Goal: Task Accomplishment & Management: Use online tool/utility

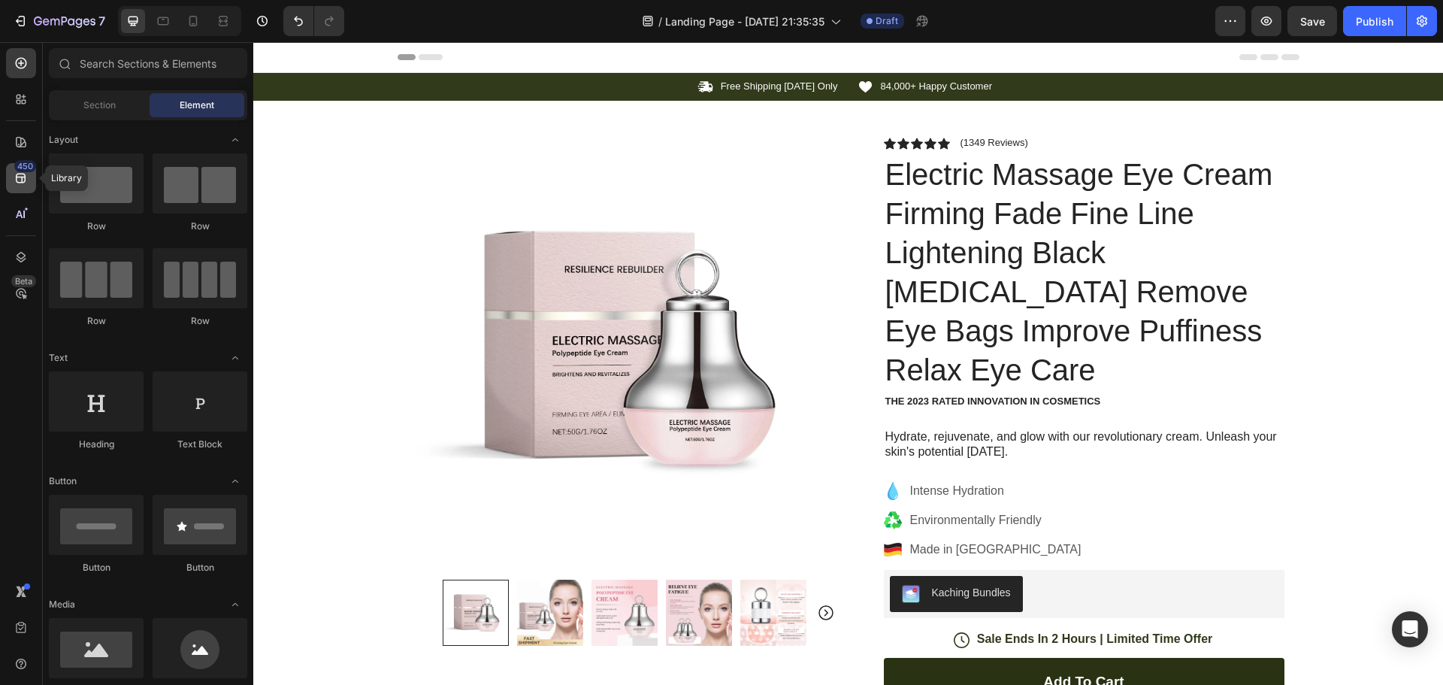
click at [19, 192] on div "450" at bounding box center [21, 178] width 30 height 30
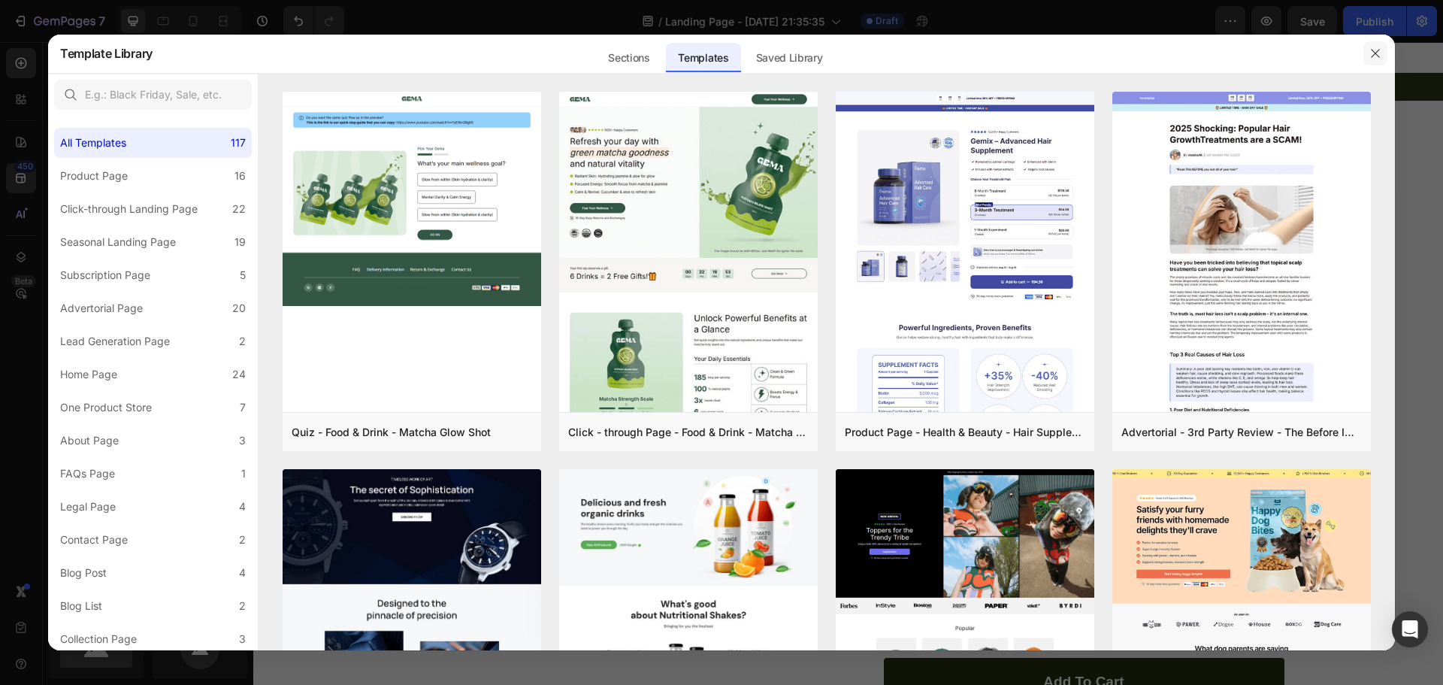
click at [1375, 50] on icon "button" at bounding box center [1375, 53] width 12 height 12
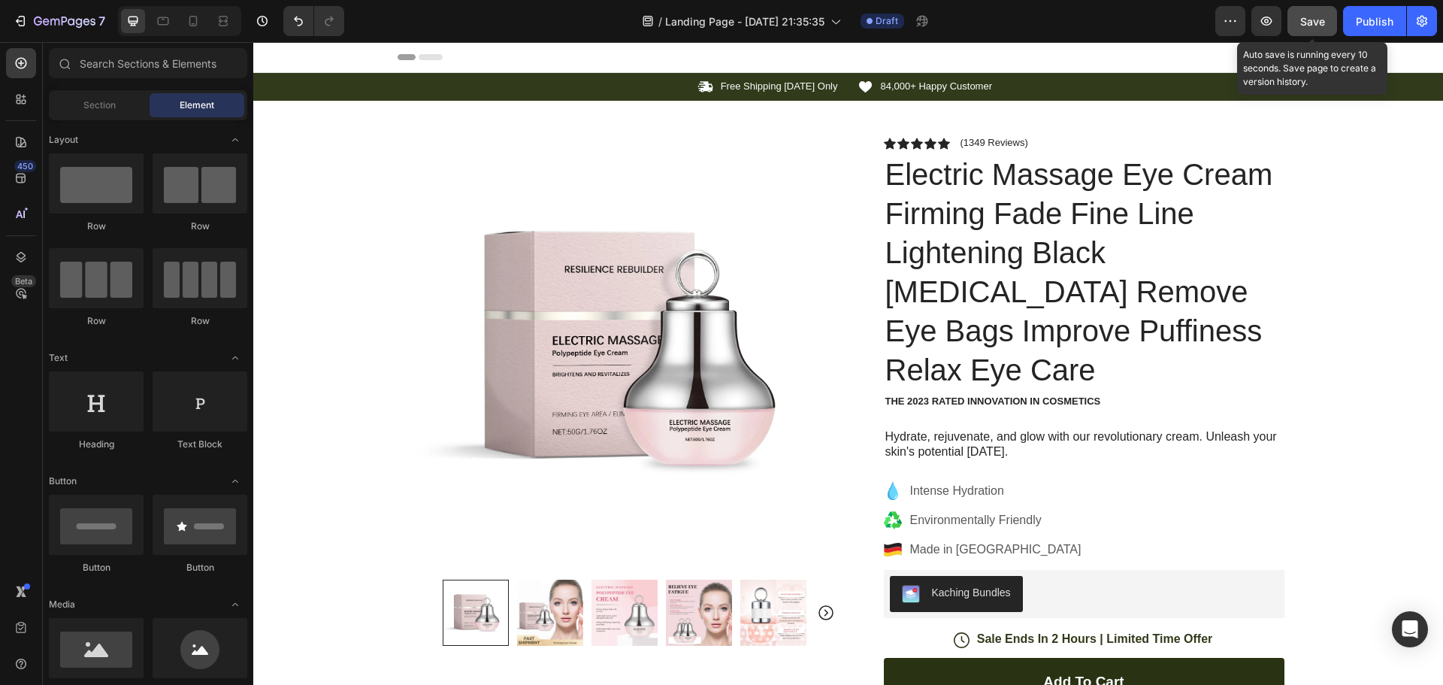
click at [1324, 27] on span "Save" at bounding box center [1312, 21] width 25 height 13
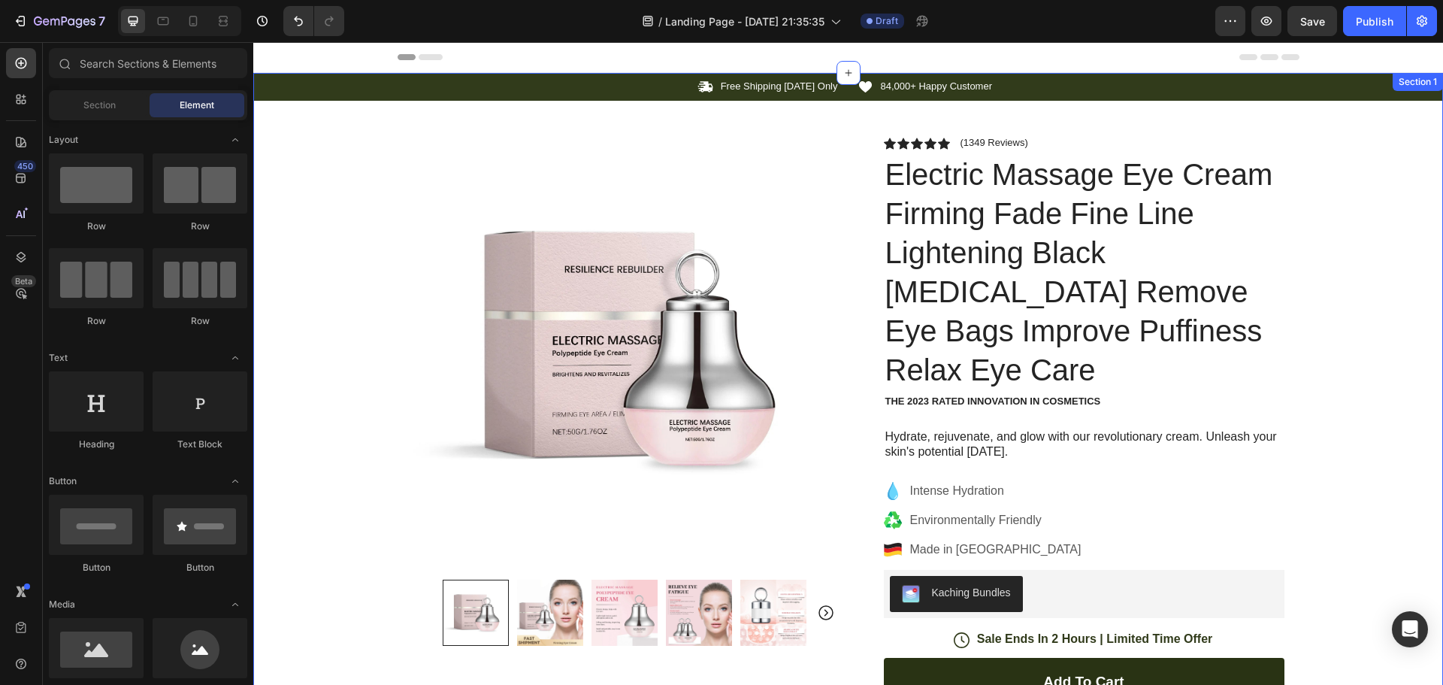
drag, startPoint x: 1571, startPoint y: 69, endPoint x: 1383, endPoint y: 177, distance: 216.5
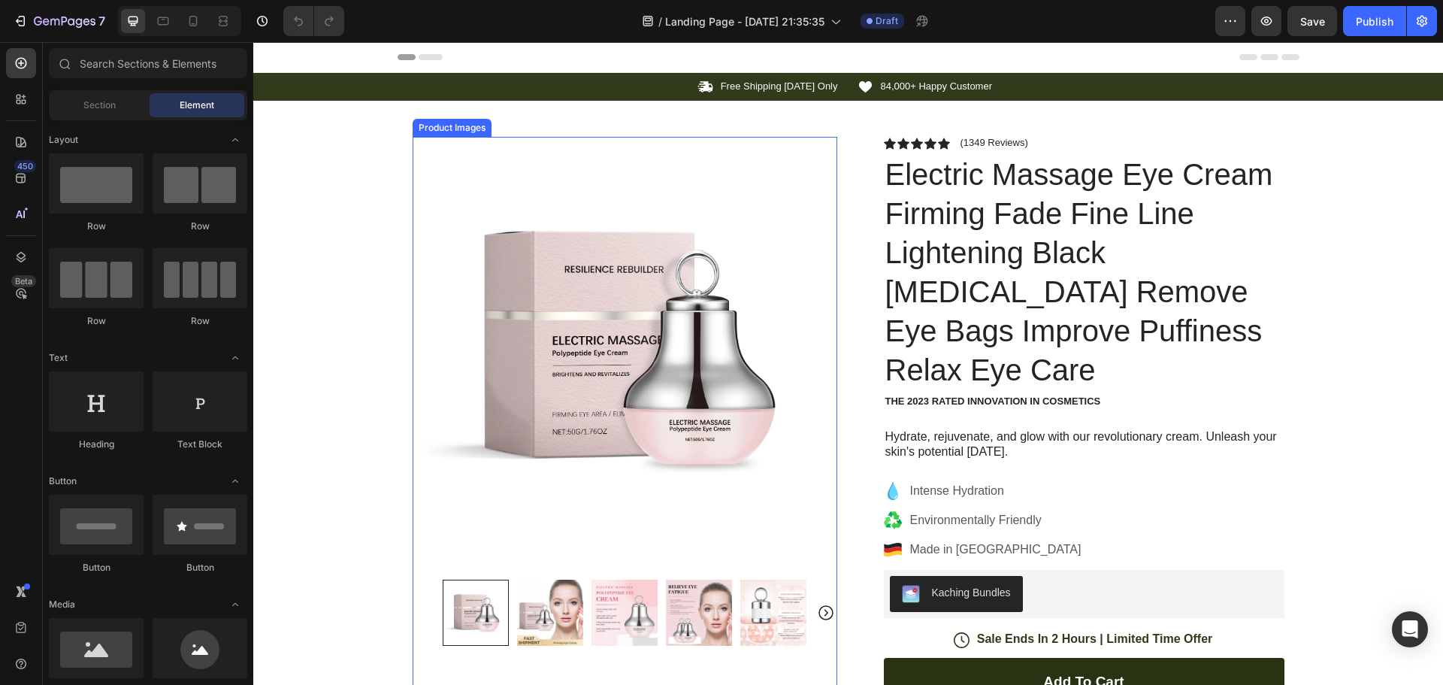
click at [552, 603] on img at bounding box center [550, 612] width 66 height 66
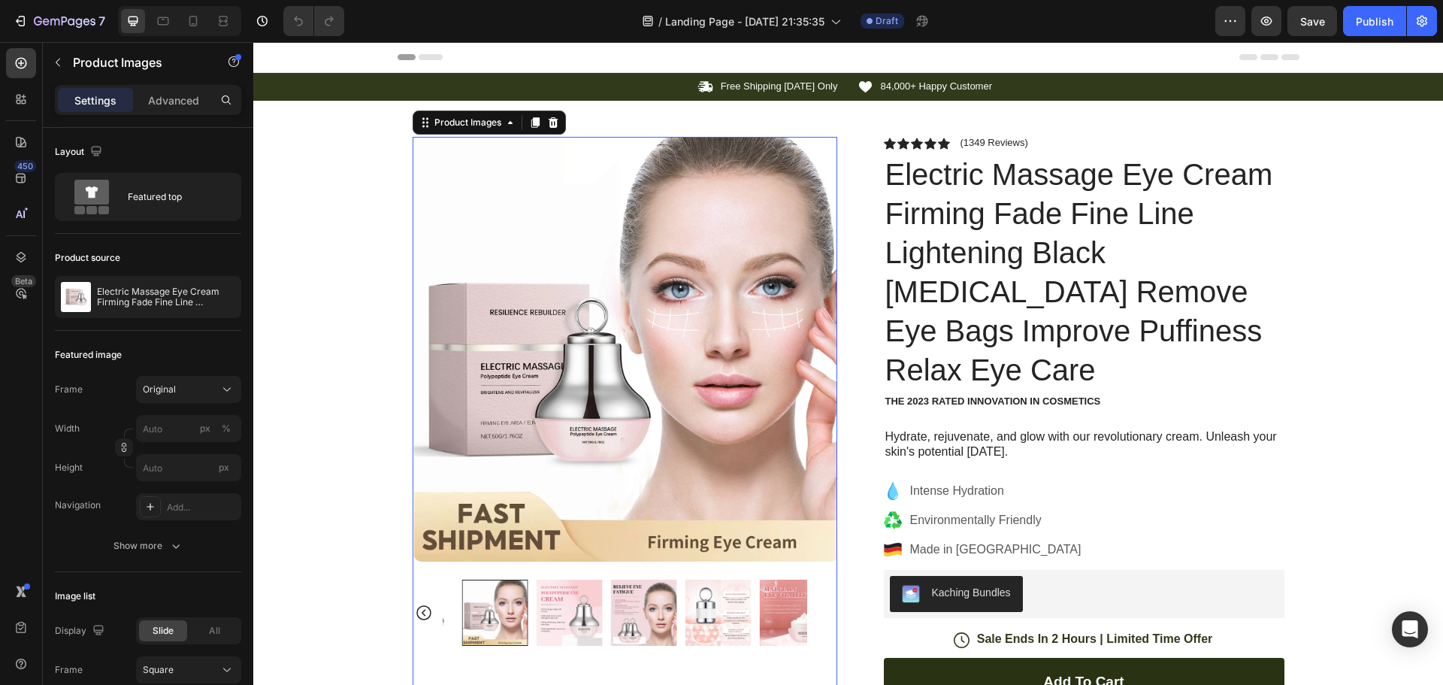
click at [611, 606] on img at bounding box center [644, 612] width 66 height 66
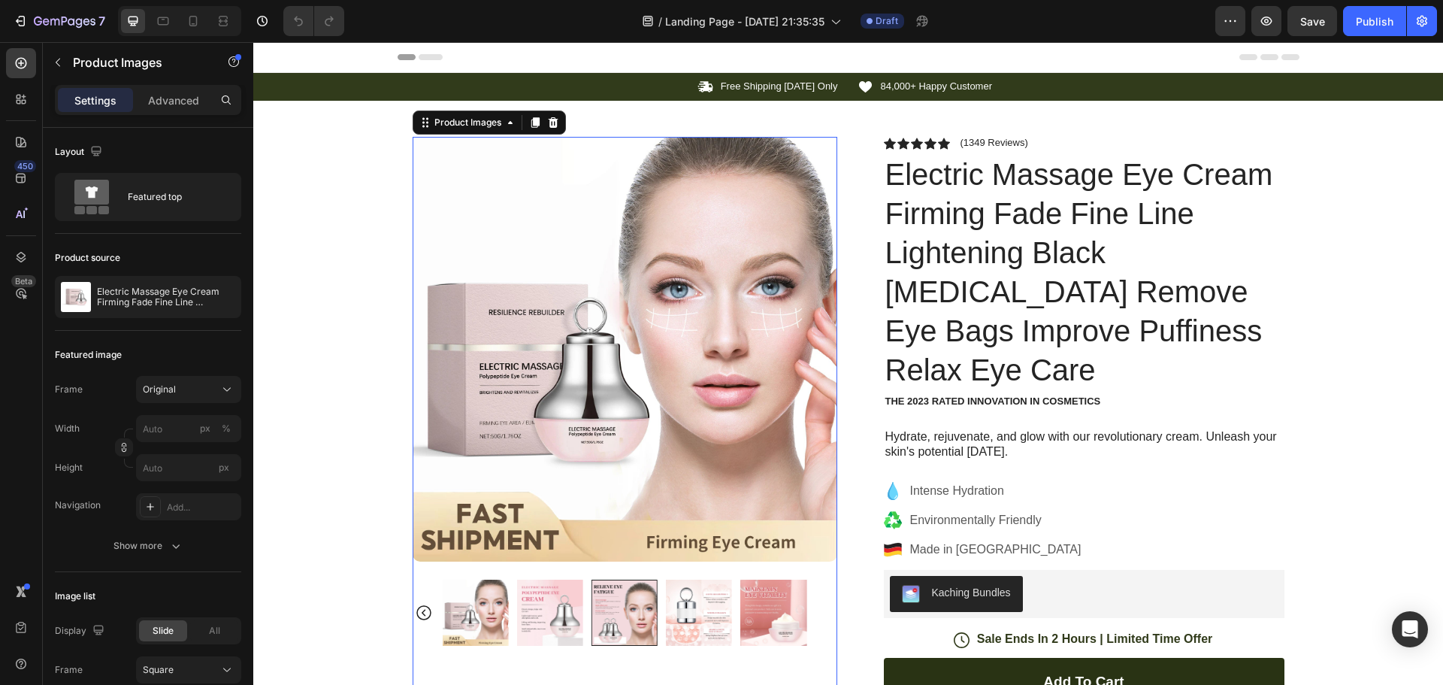
click at [655, 601] on div at bounding box center [625, 612] width 365 height 66
click at [672, 600] on img at bounding box center [699, 612] width 66 height 66
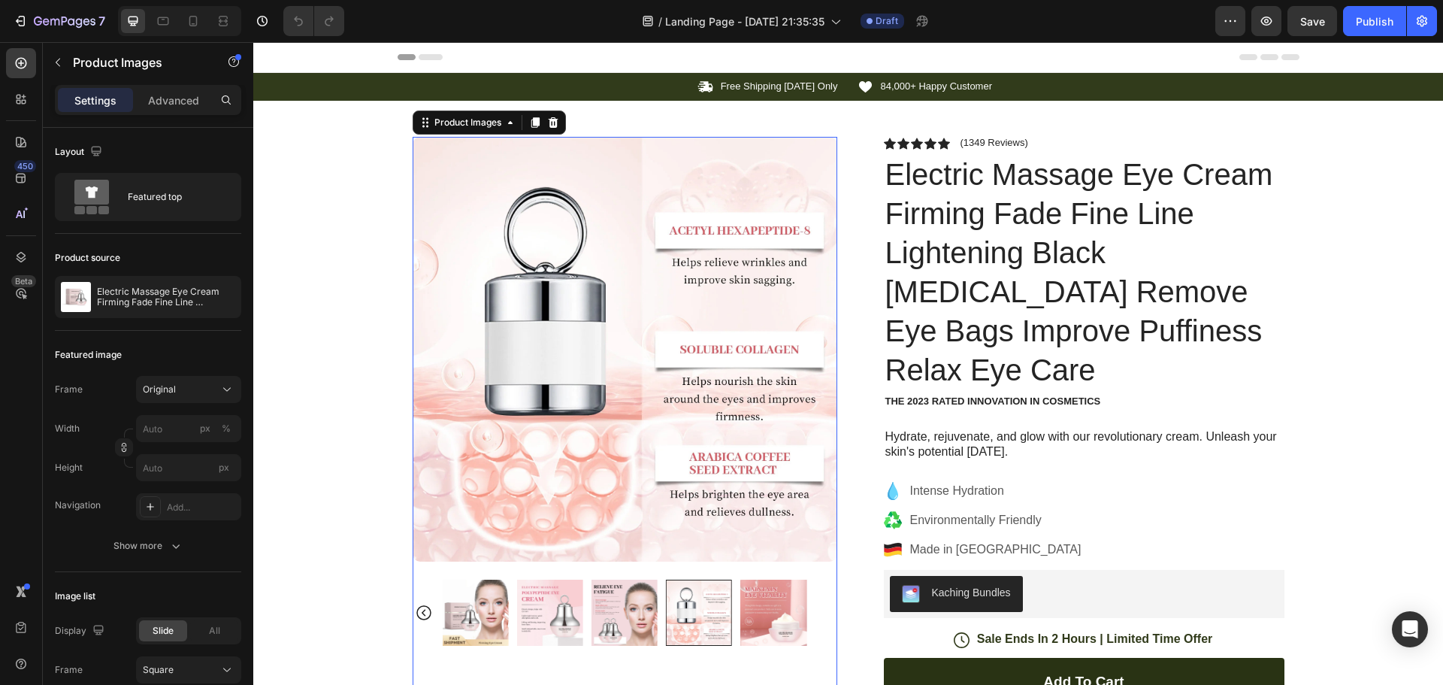
click at [717, 604] on div at bounding box center [699, 612] width 66 height 66
click at [731, 602] on div at bounding box center [625, 612] width 365 height 66
click at [747, 601] on img at bounding box center [773, 612] width 66 height 66
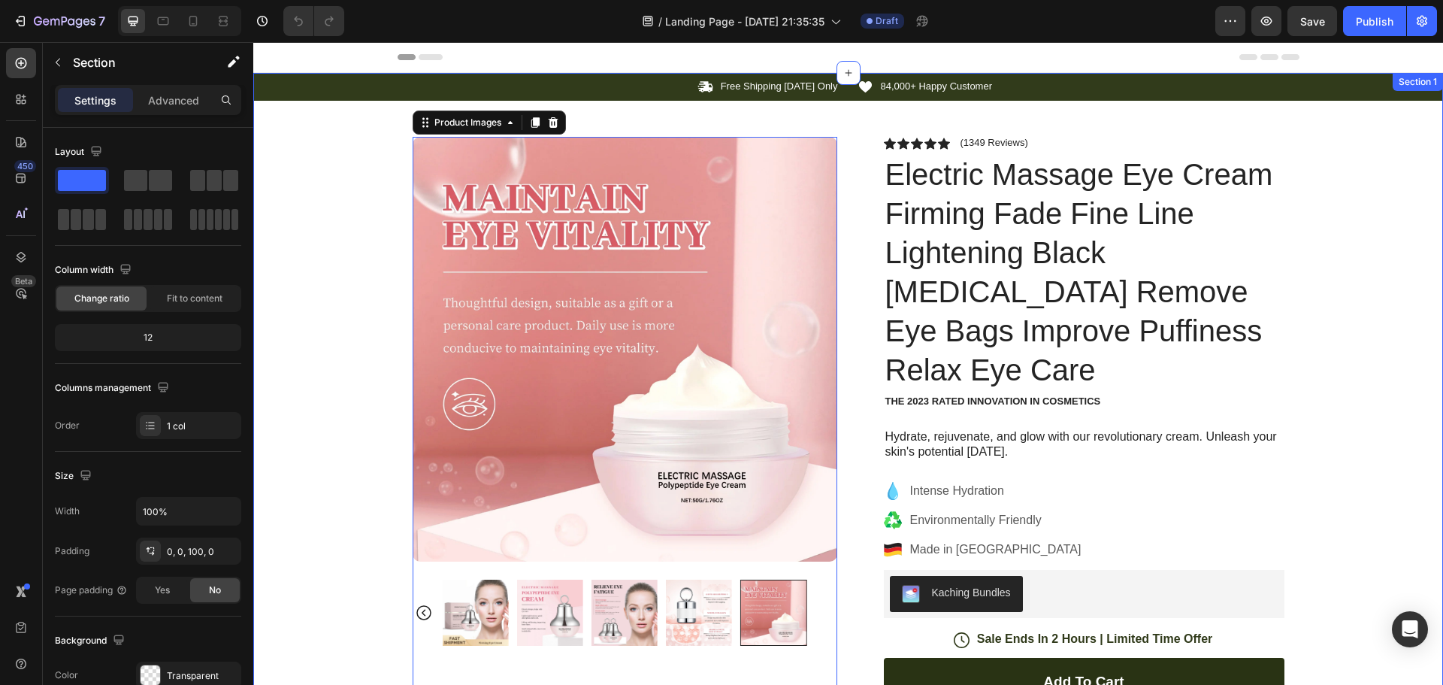
click at [343, 229] on div "Icon Free Shipping Today Only Text Block Row Icon 84,000+ Happy Customer Text B…" at bounding box center [848, 553] width 1190 height 961
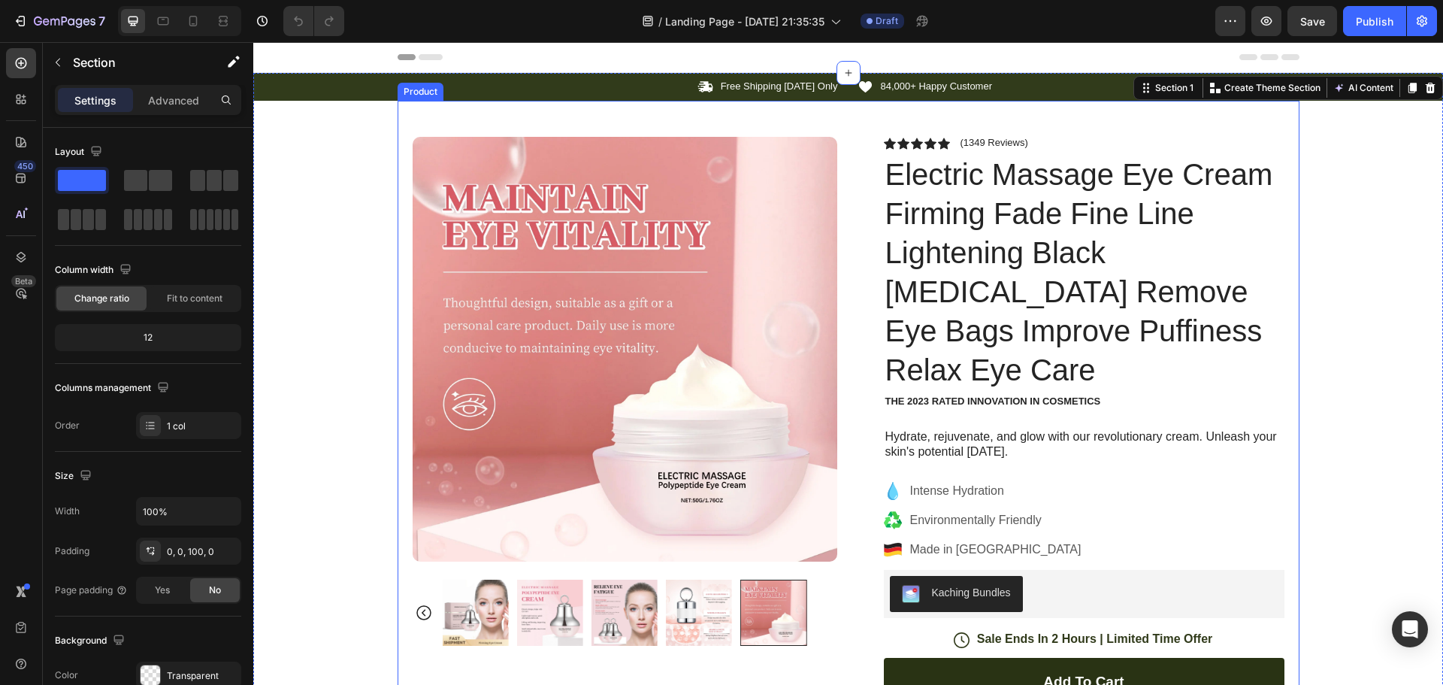
click at [522, 189] on img at bounding box center [625, 349] width 425 height 425
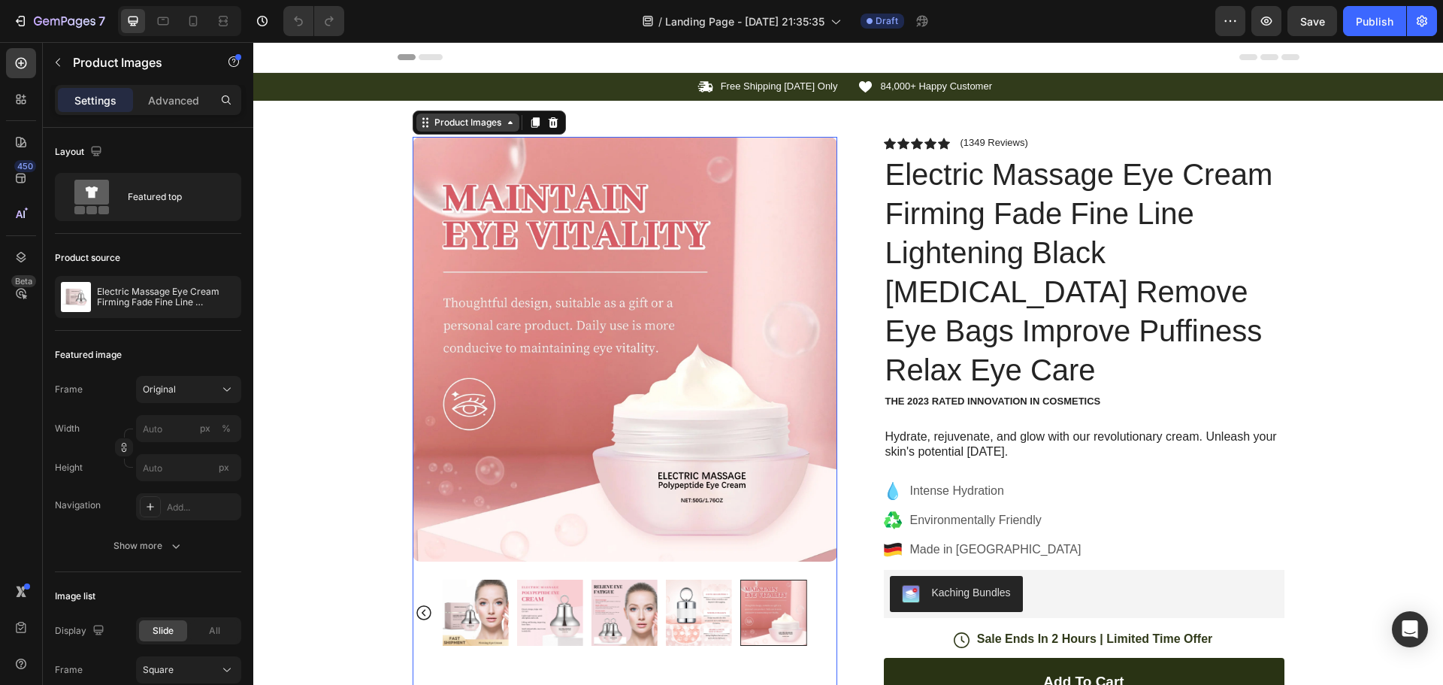
click at [494, 120] on div "Product Images" at bounding box center [467, 123] width 73 height 14
click at [473, 124] on div "Product Images" at bounding box center [467, 123] width 73 height 14
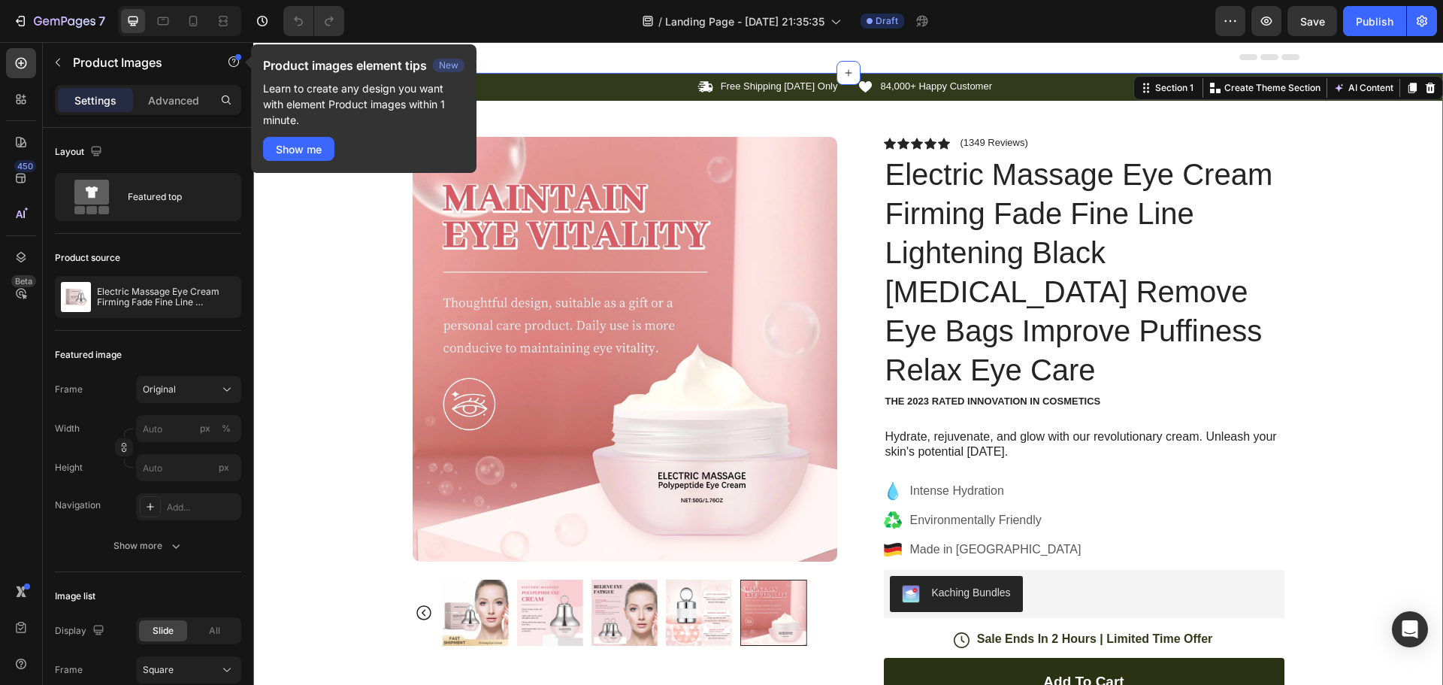
click at [256, 397] on div "Icon Free Shipping Today Only Text Block Row Icon 84,000+ Happy Customer Text B…" at bounding box center [848, 553] width 1190 height 961
